Goal: Check status: Check status

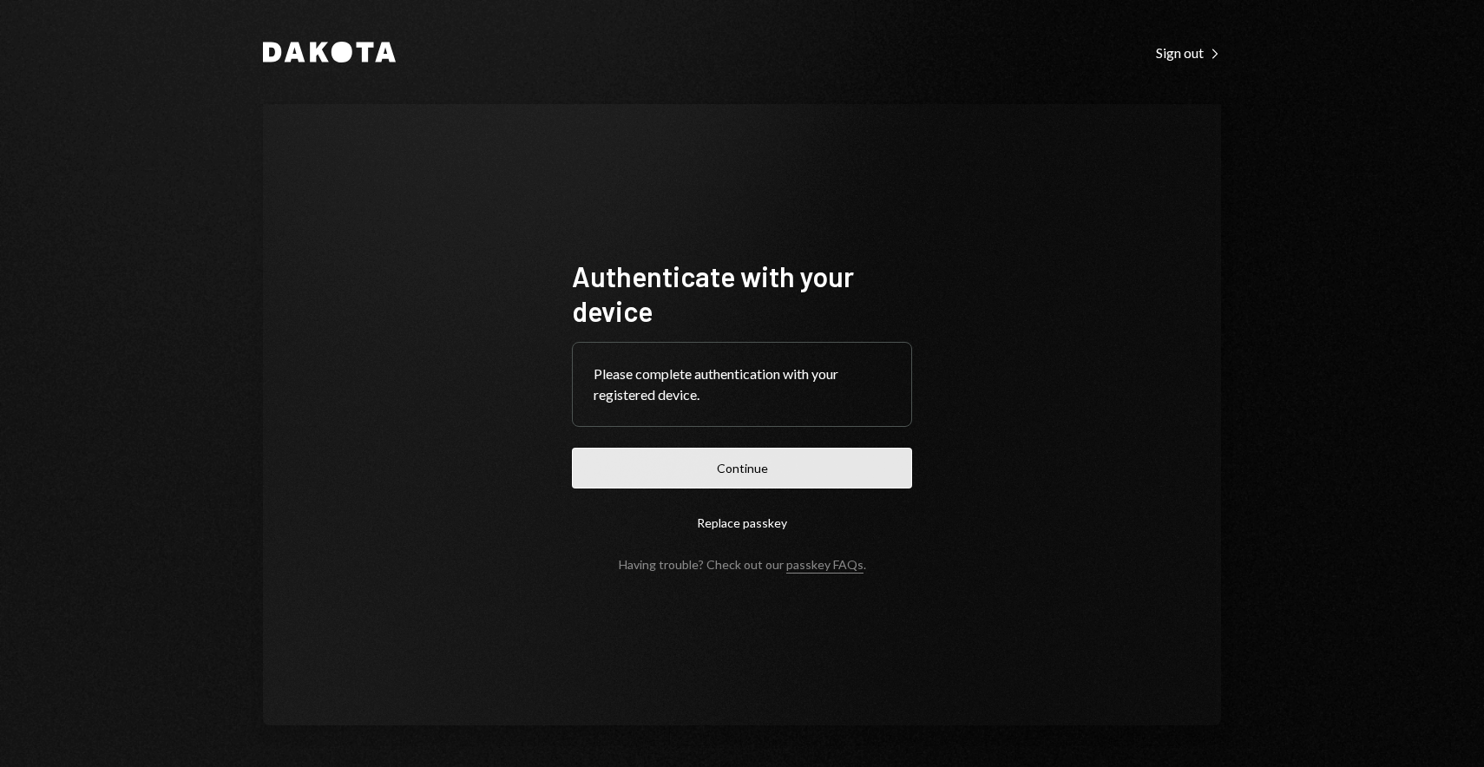
click at [713, 472] on button "Continue" at bounding box center [742, 468] width 340 height 41
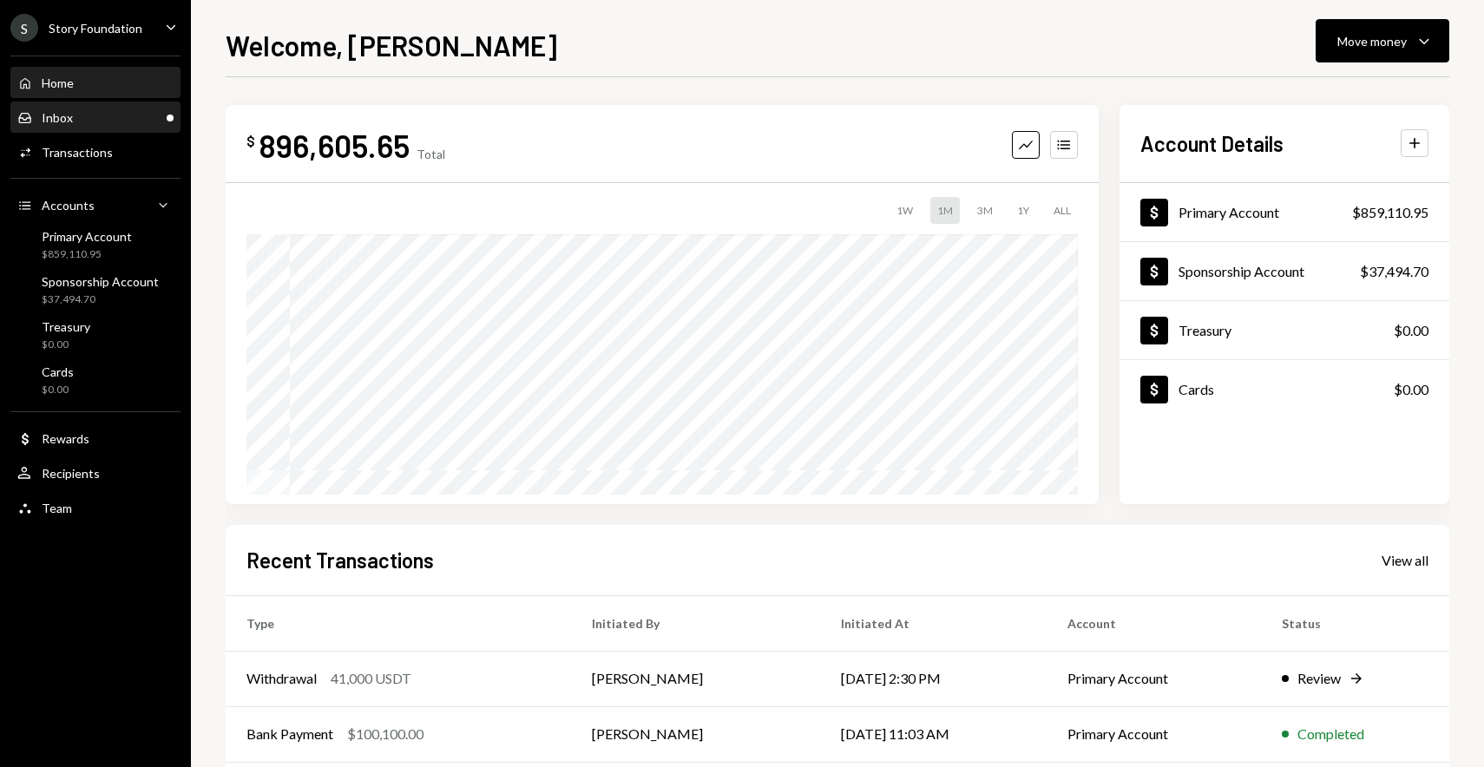
click at [91, 118] on div "Inbox Inbox" at bounding box center [95, 118] width 156 height 16
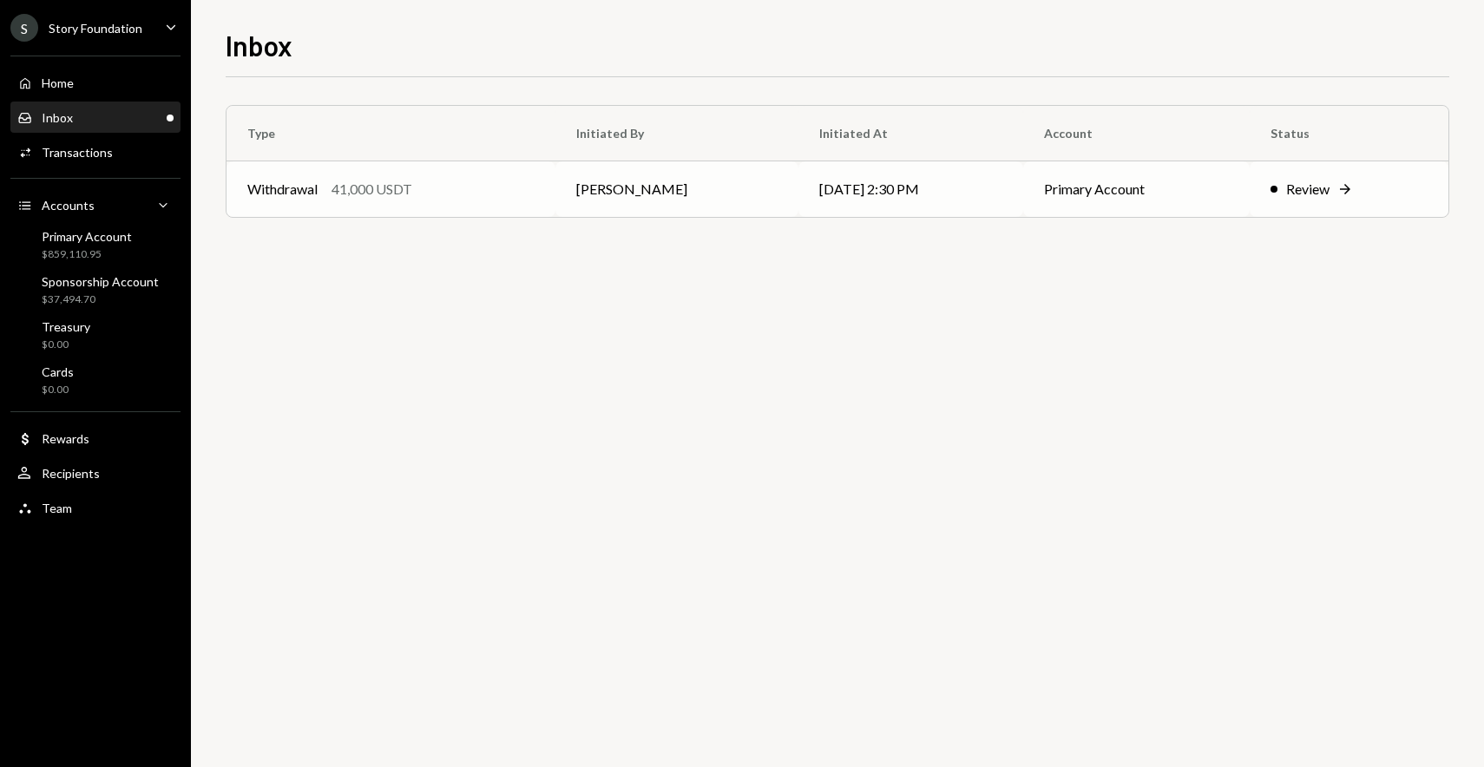
click at [425, 174] on td "Withdrawal 41,000 USDT" at bounding box center [391, 189] width 329 height 56
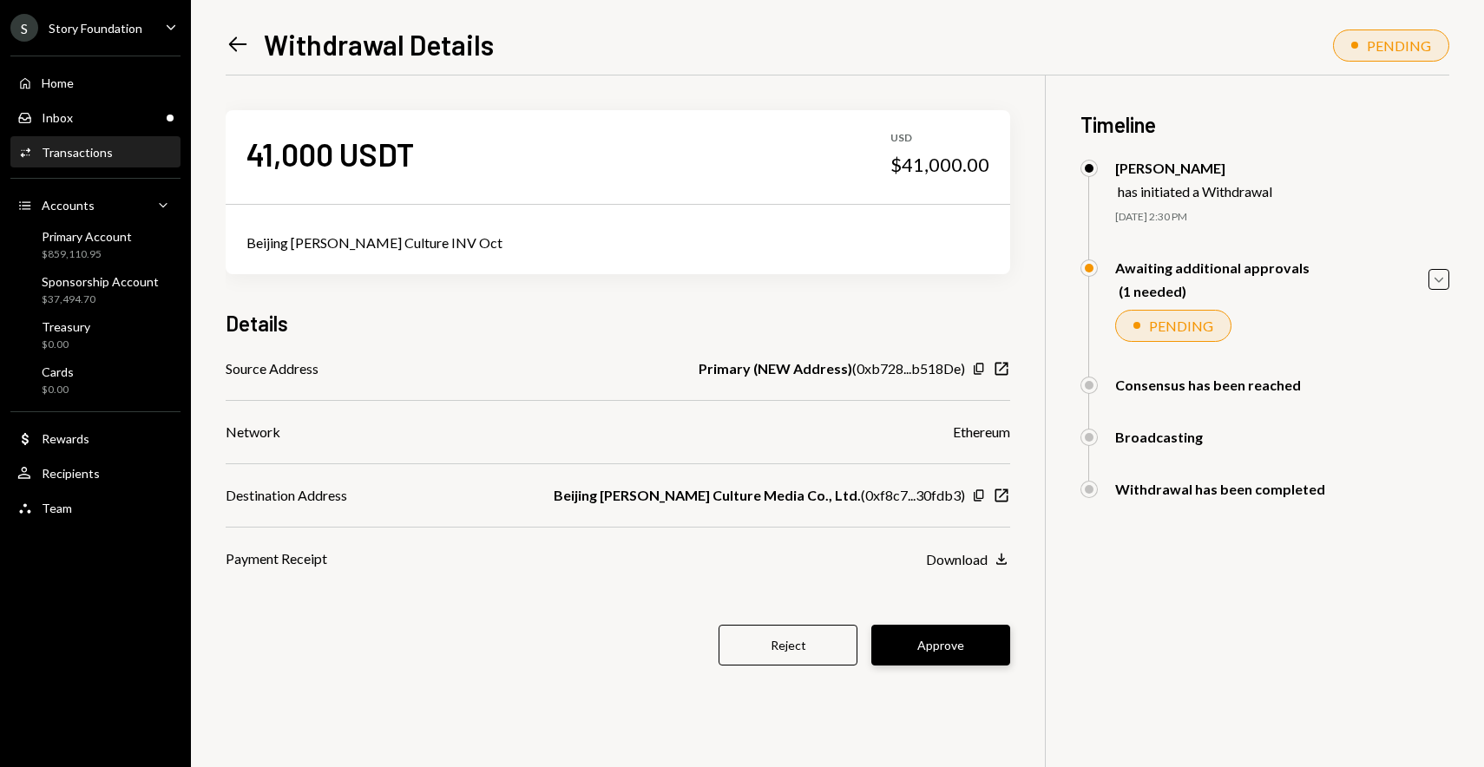
click at [957, 637] on button "Approve" at bounding box center [940, 645] width 139 height 41
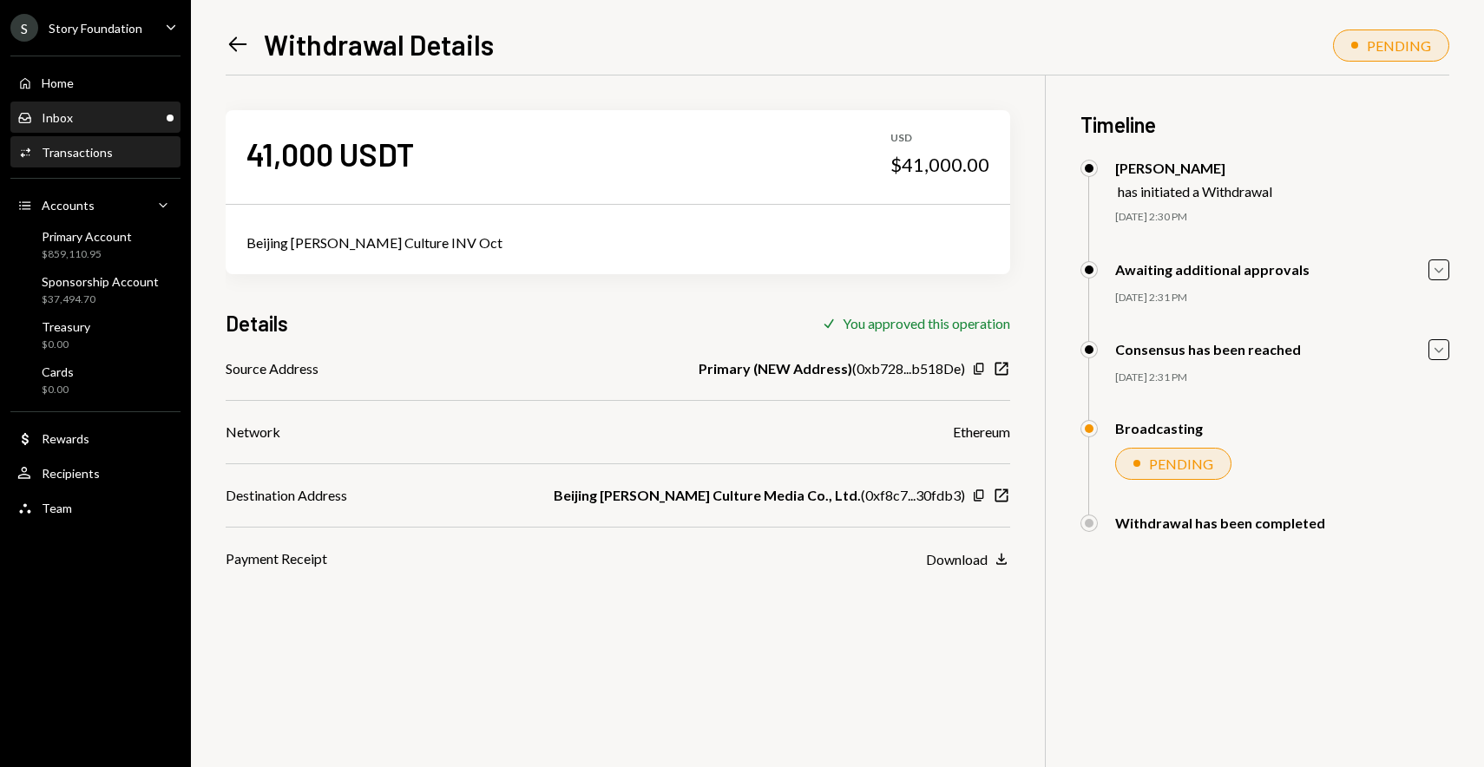
click at [100, 122] on div "Inbox Inbox" at bounding box center [95, 118] width 156 height 16
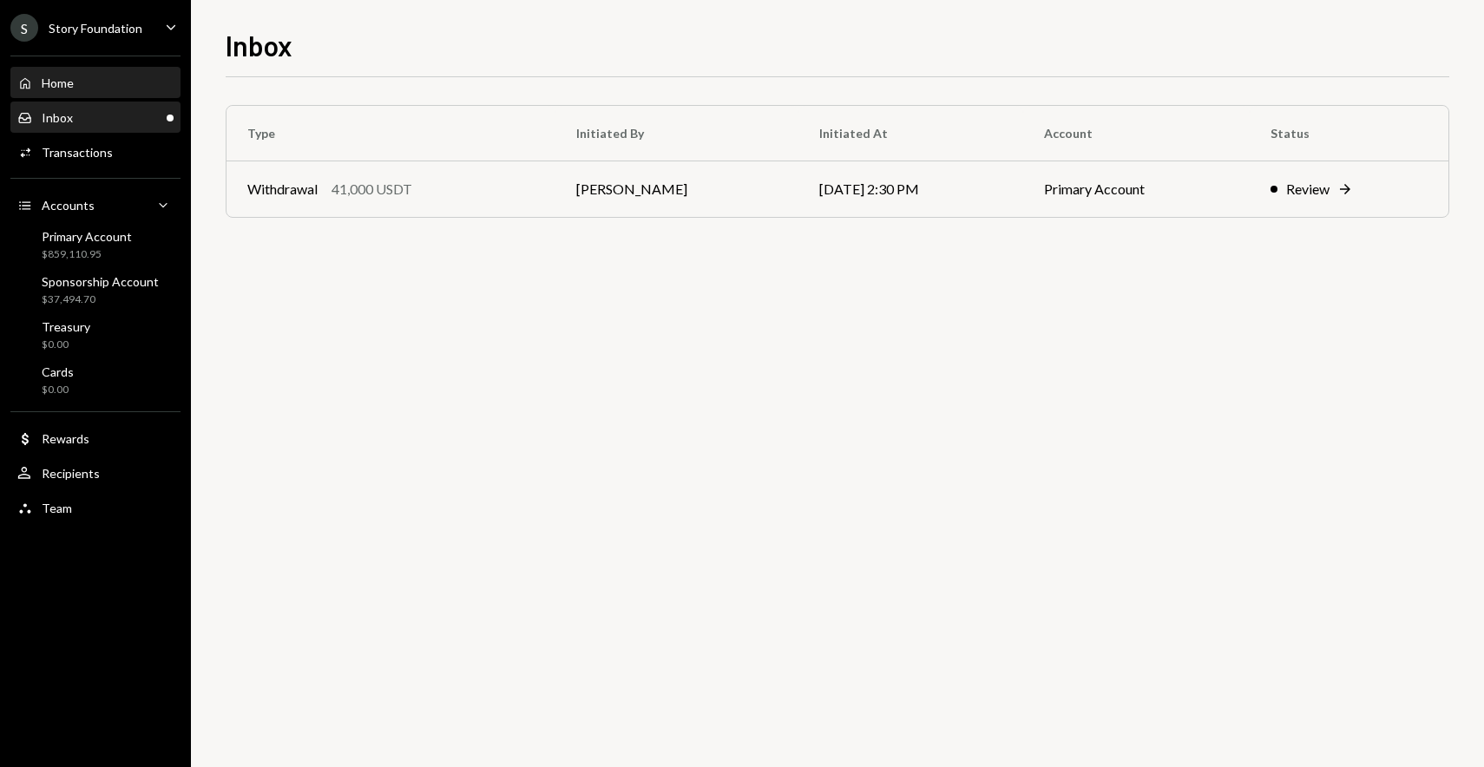
click at [98, 89] on div "Home Home" at bounding box center [95, 84] width 156 height 16
